Goal: Obtain resource: Download file/media

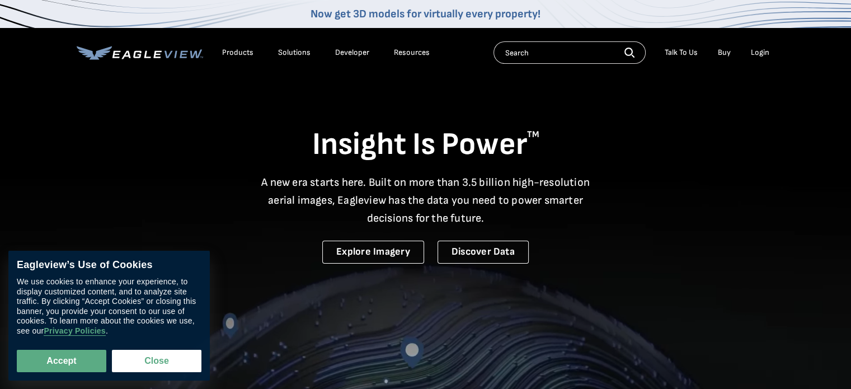
click at [772, 54] on li "Login" at bounding box center [760, 52] width 30 height 17
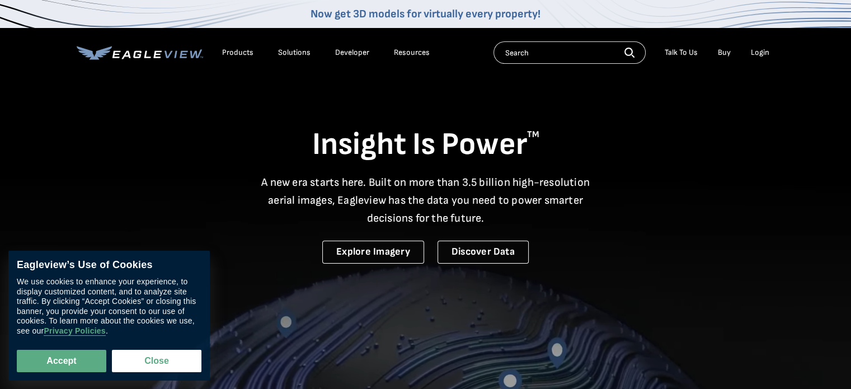
click at [766, 54] on div "Login" at bounding box center [759, 53] width 18 height 10
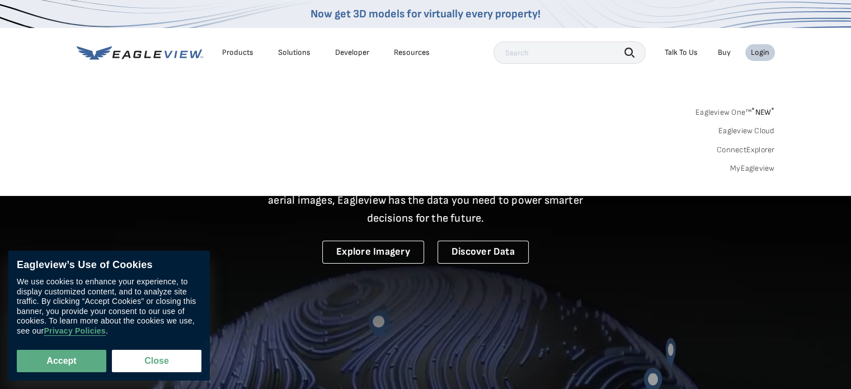
click at [761, 167] on link "MyEagleview" at bounding box center [752, 168] width 45 height 10
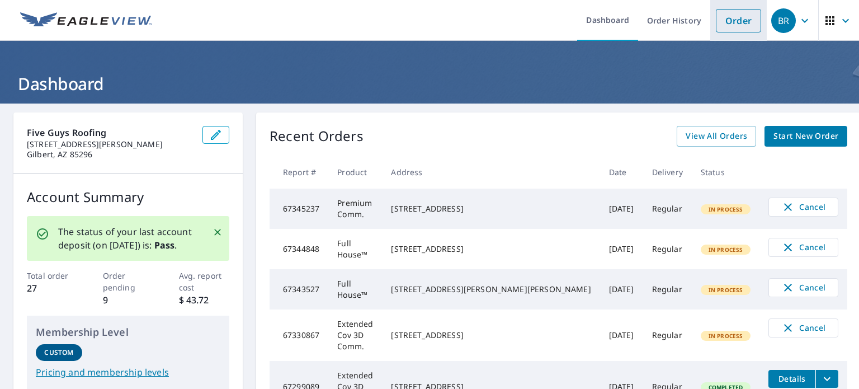
click at [735, 31] on link "Order" at bounding box center [738, 20] width 45 height 23
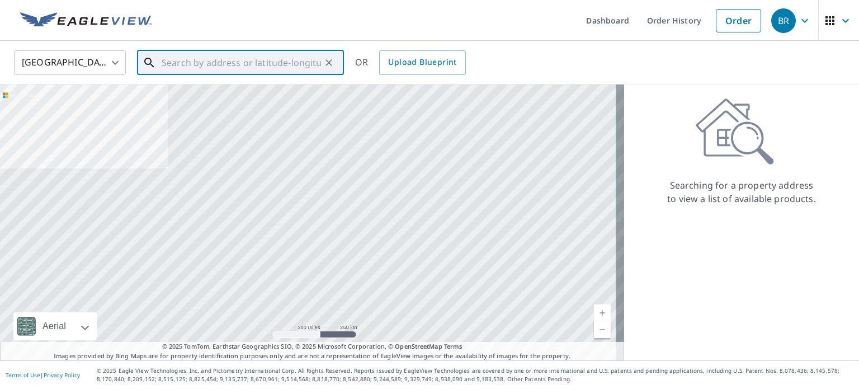
click at [216, 73] on input "text" at bounding box center [241, 62] width 159 height 31
paste input "6101 S Rural Rd Tempe, AZ 85283"
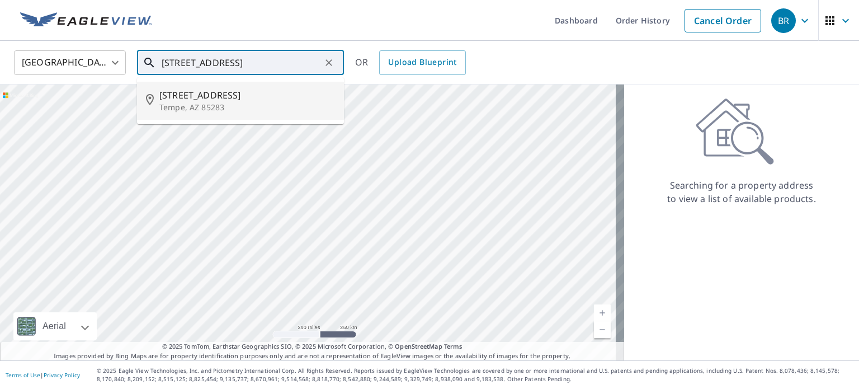
click at [257, 102] on p "Tempe, AZ 85283" at bounding box center [247, 107] width 176 height 11
type input "6101 S Rural Rd Tempe, AZ 85283"
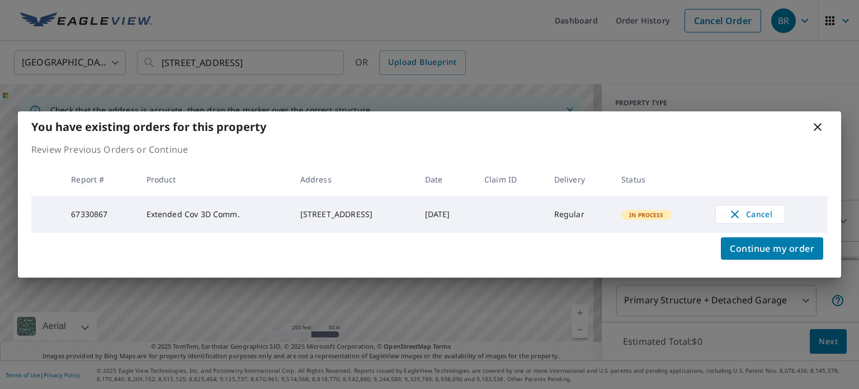
click at [814, 126] on icon at bounding box center [817, 126] width 13 height 13
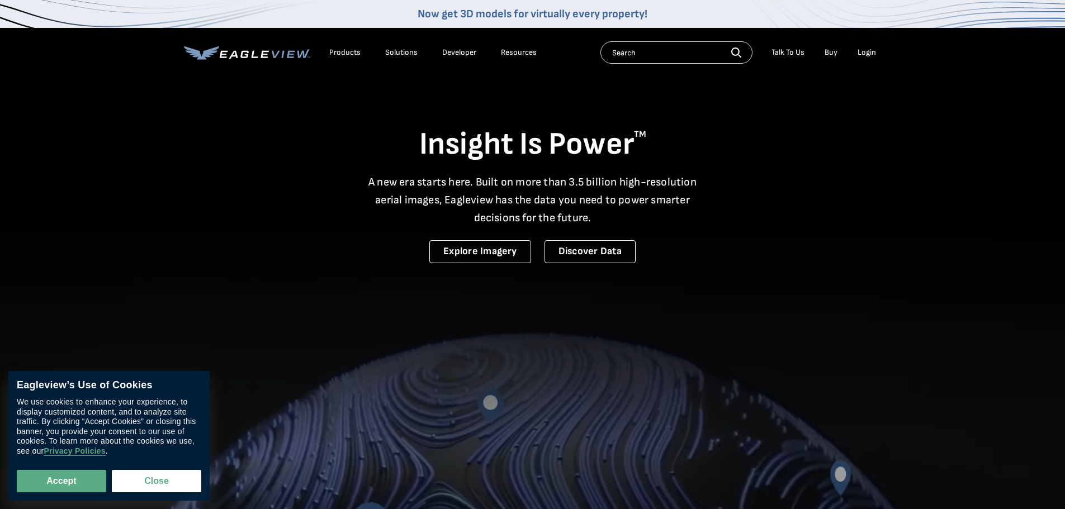
click at [864, 54] on div "Login" at bounding box center [867, 53] width 18 height 10
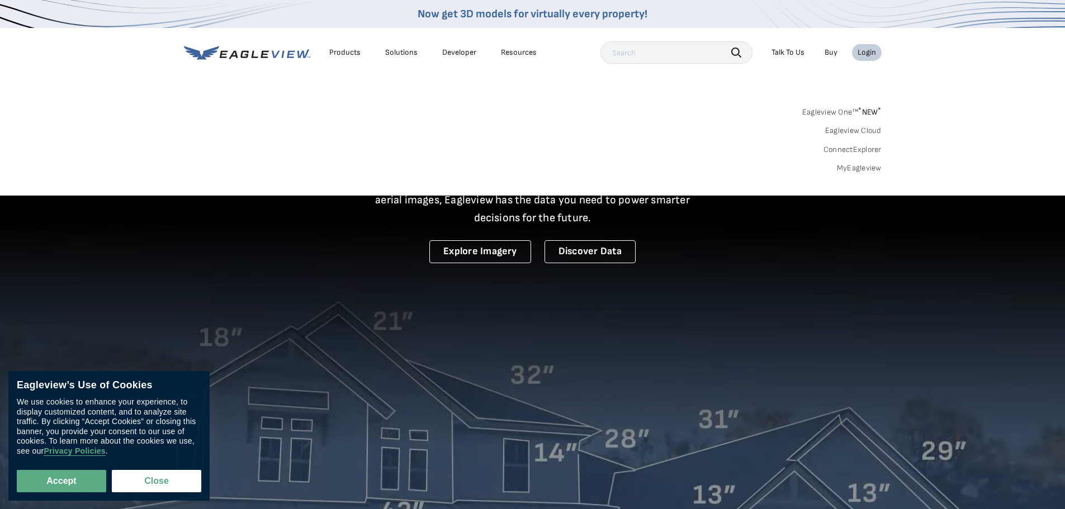
click at [862, 168] on link "MyEagleview" at bounding box center [859, 168] width 45 height 10
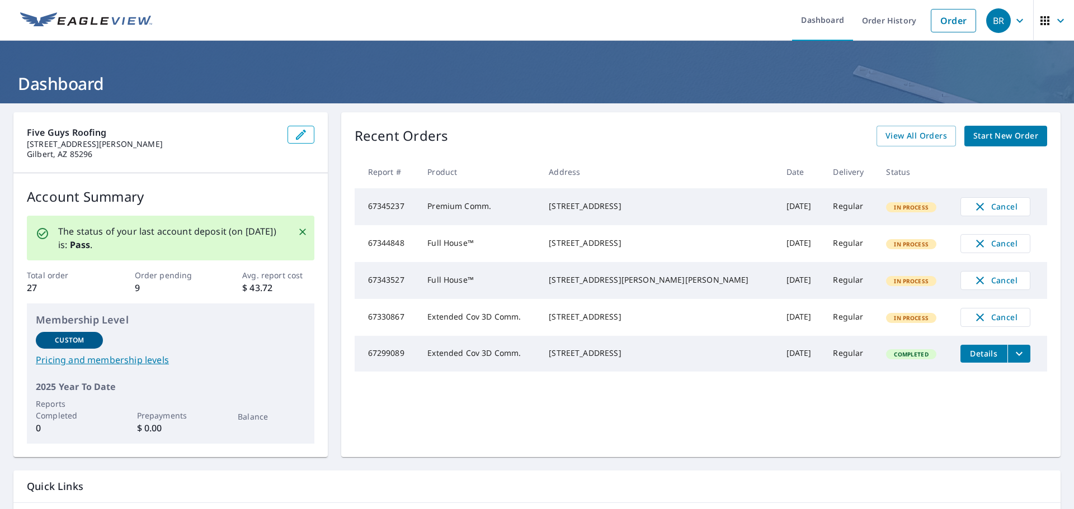
click at [154, 281] on p "Order pending" at bounding box center [171, 276] width 72 height 12
click at [877, 25] on link "Order History" at bounding box center [889, 20] width 72 height 41
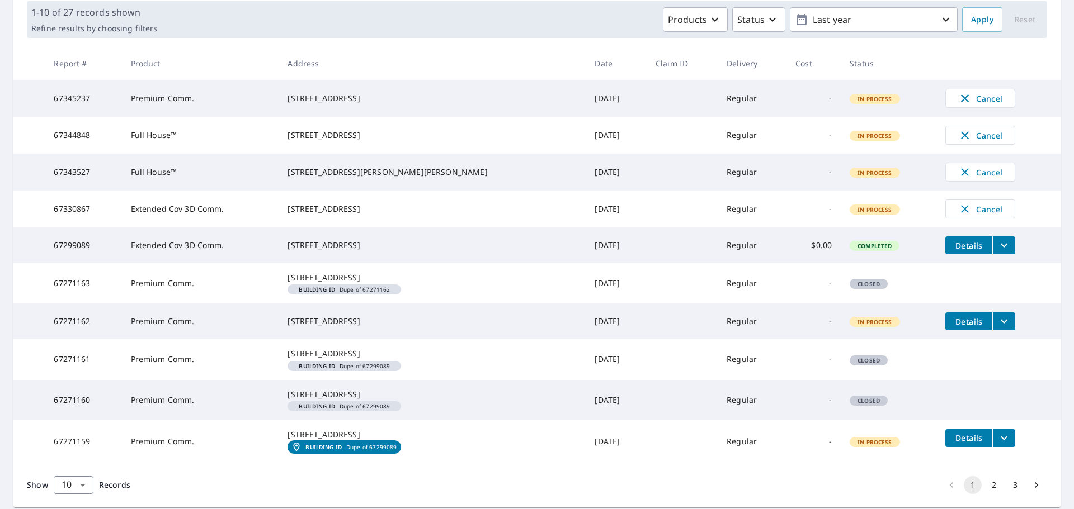
scroll to position [224, 0]
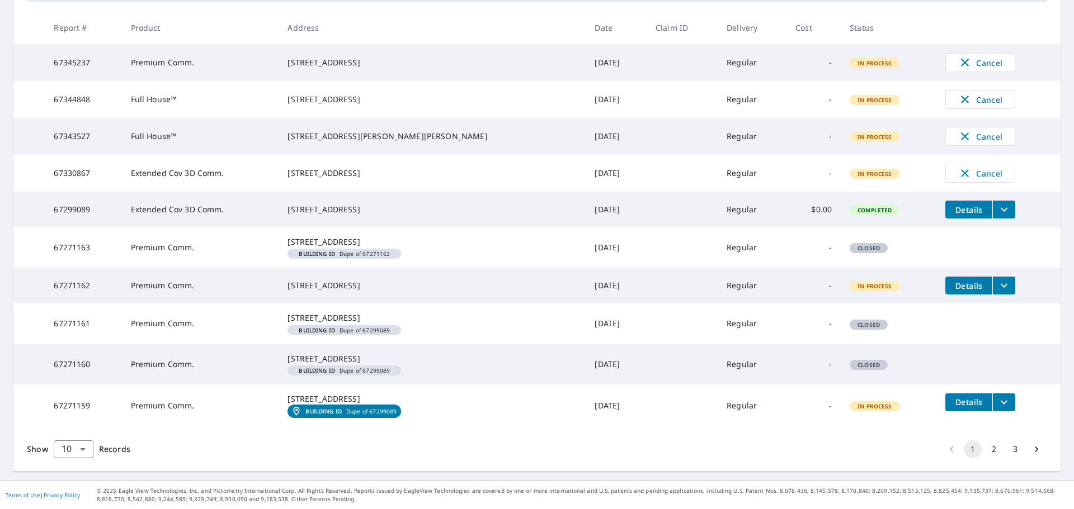
click at [997, 409] on icon "filesDropdownBtn-67271159" at bounding box center [1003, 402] width 13 height 13
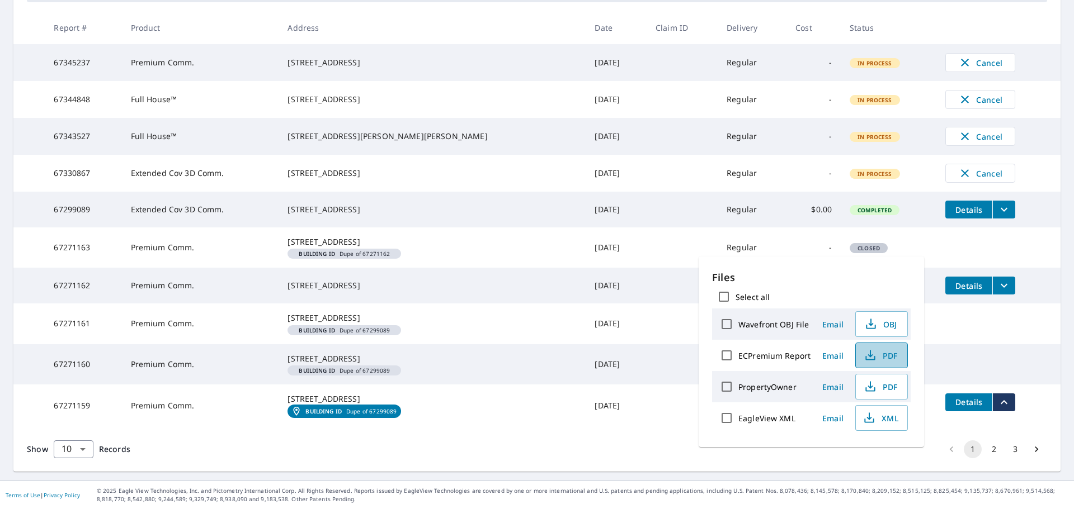
click at [887, 359] on span "PDF" at bounding box center [880, 355] width 36 height 13
click at [893, 390] on span "PDF" at bounding box center [880, 386] width 36 height 13
click at [974, 322] on td at bounding box center [998, 313] width 124 height 18
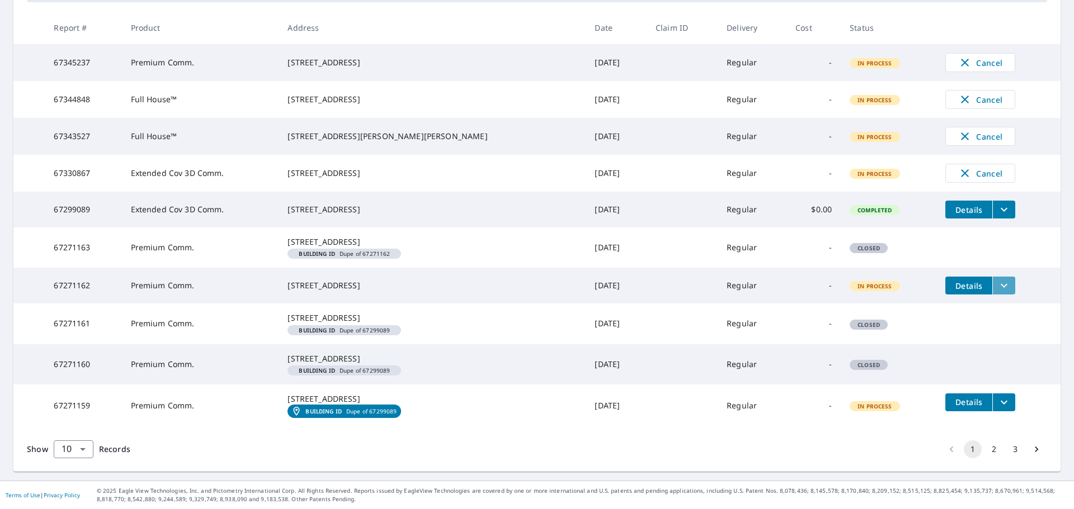
click at [997, 292] on icon "filesDropdownBtn-67271162" at bounding box center [1003, 285] width 13 height 13
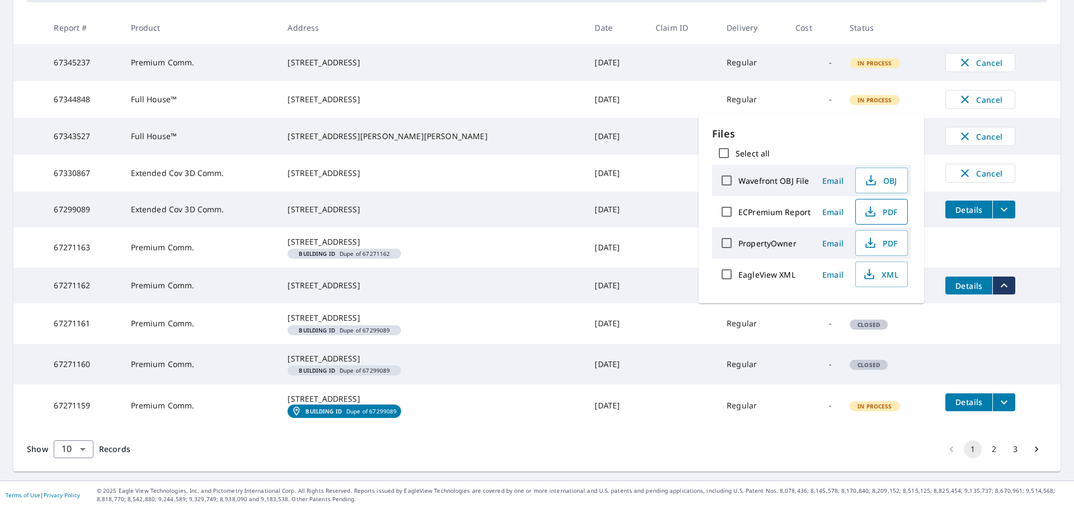
click at [867, 209] on icon "button" at bounding box center [869, 211] width 13 height 13
click at [868, 240] on icon "button" at bounding box center [869, 243] width 13 height 13
click at [936, 339] on tr "67271161 Premium Comm. 602 N May Mesa, AZ 85201 Building ID Dupe of 67299089 Se…" at bounding box center [536, 324] width 1047 height 40
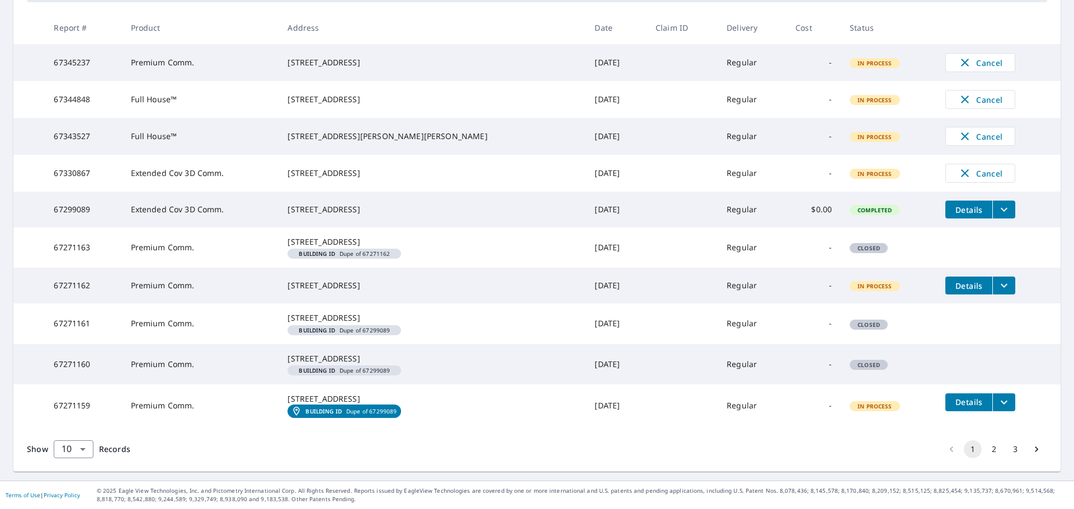
click at [997, 205] on icon "filesDropdownBtn-67299089" at bounding box center [1003, 209] width 13 height 13
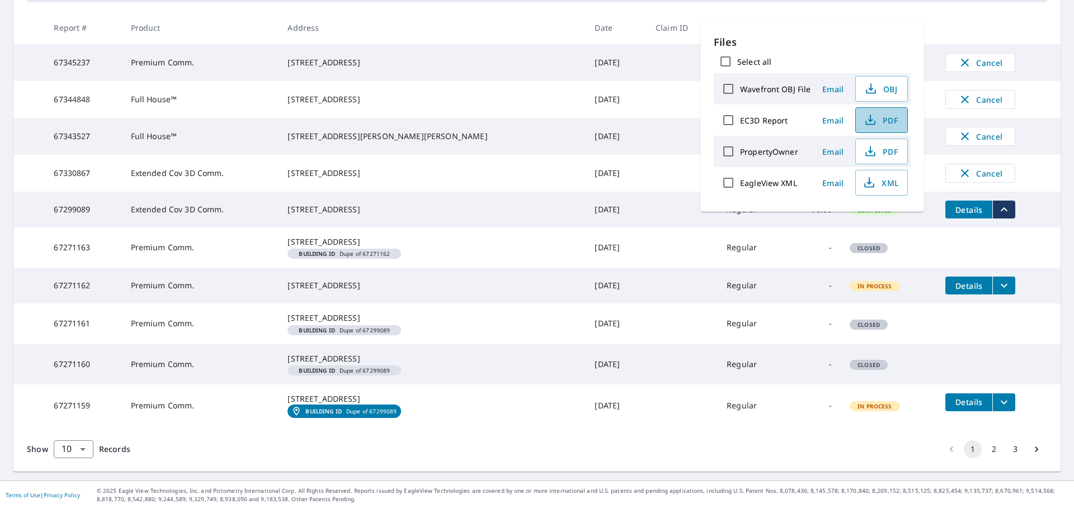
click at [877, 115] on span "PDF" at bounding box center [880, 120] width 36 height 13
click at [874, 154] on icon "button" at bounding box center [869, 151] width 13 height 13
click at [942, 249] on tr "67271163 Premium Comm. 602 N May Mesa, AZ 85201 Building ID Dupe of 67271162 Se…" at bounding box center [536, 248] width 1047 height 40
